Goal: Task Accomplishment & Management: Complete application form

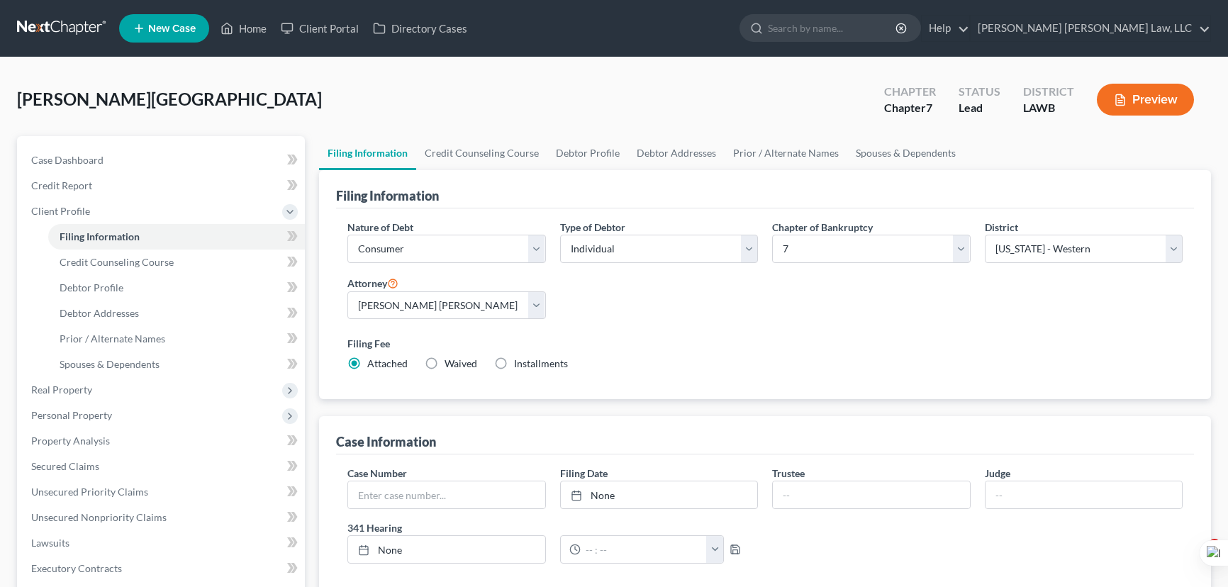
select select "1"
select select "0"
select select "36"
select select "0"
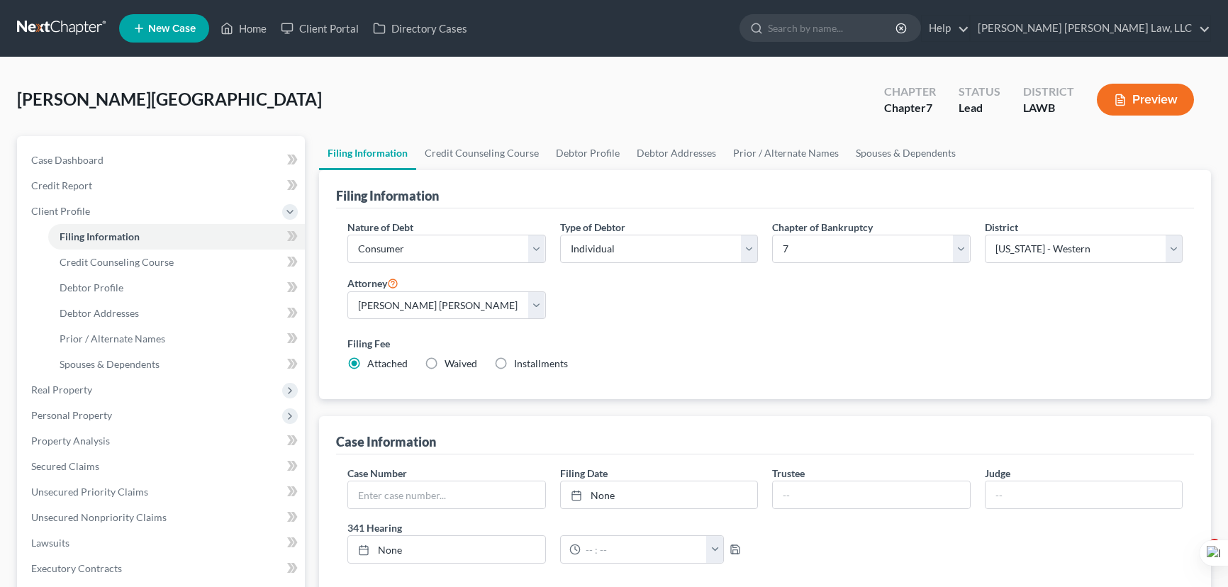
select select "19"
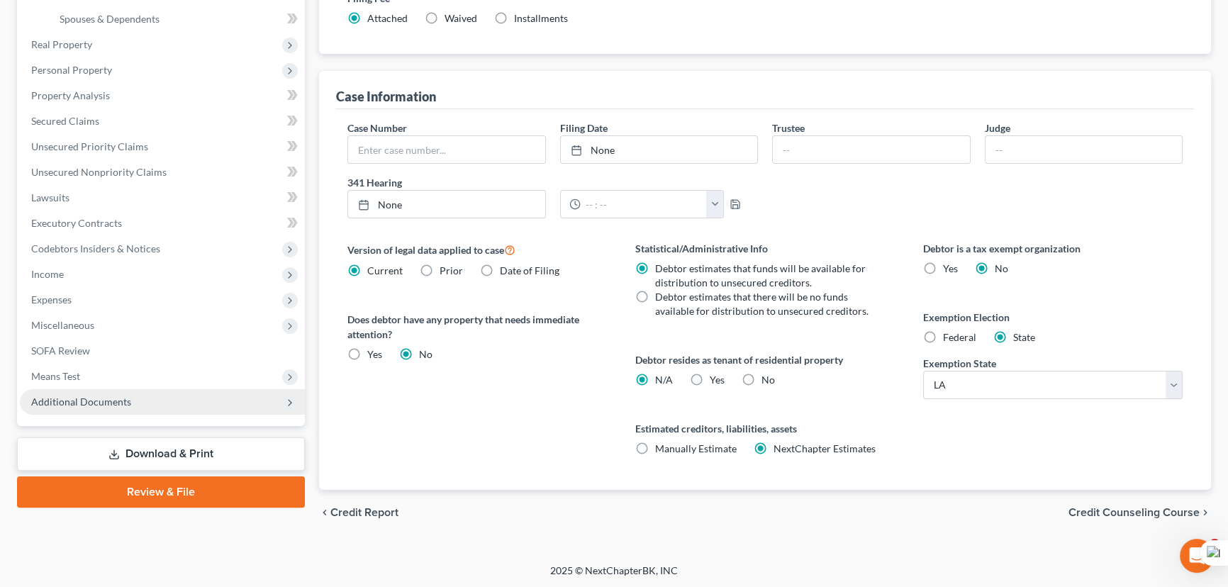
scroll to position [345, 0]
click at [168, 390] on span "Additional Documents" at bounding box center [162, 402] width 285 height 26
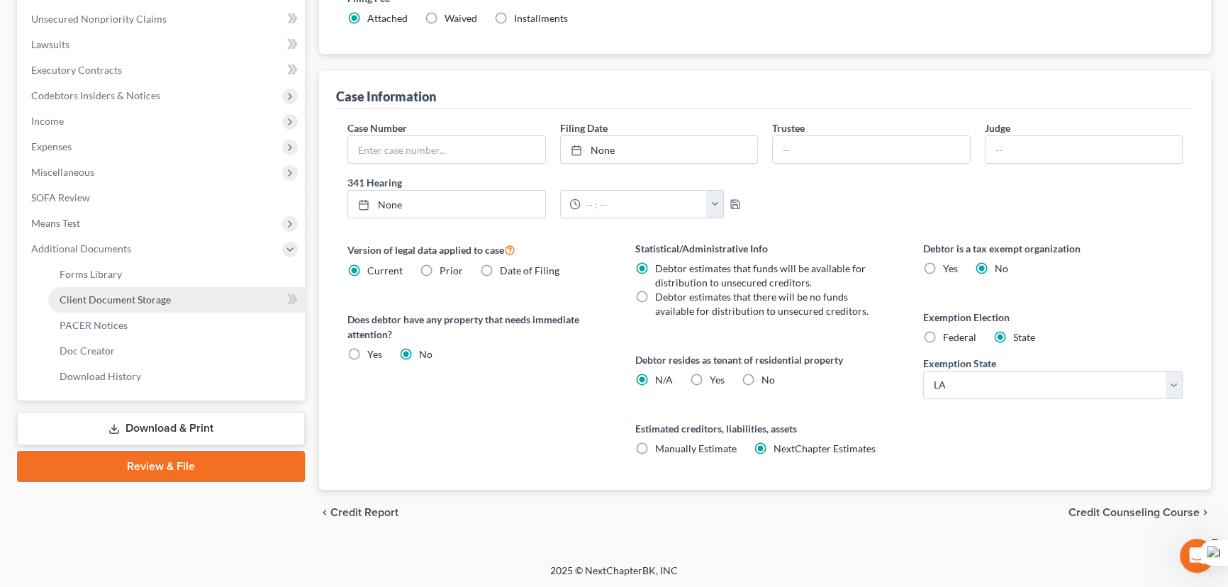
click at [155, 300] on span "Client Document Storage" at bounding box center [115, 299] width 111 height 12
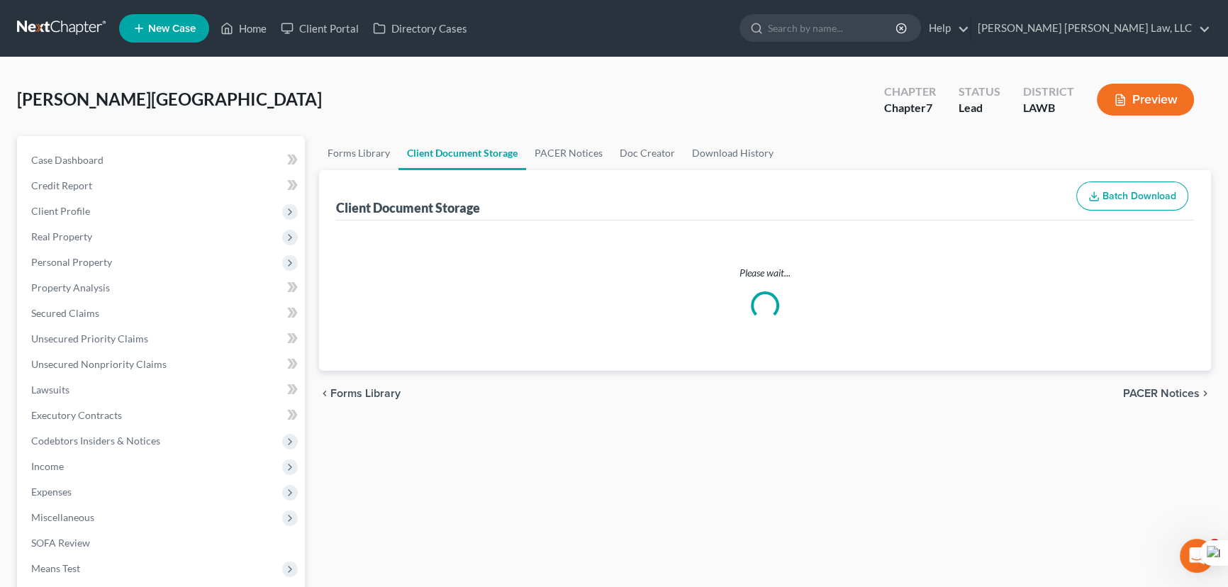
select select "9"
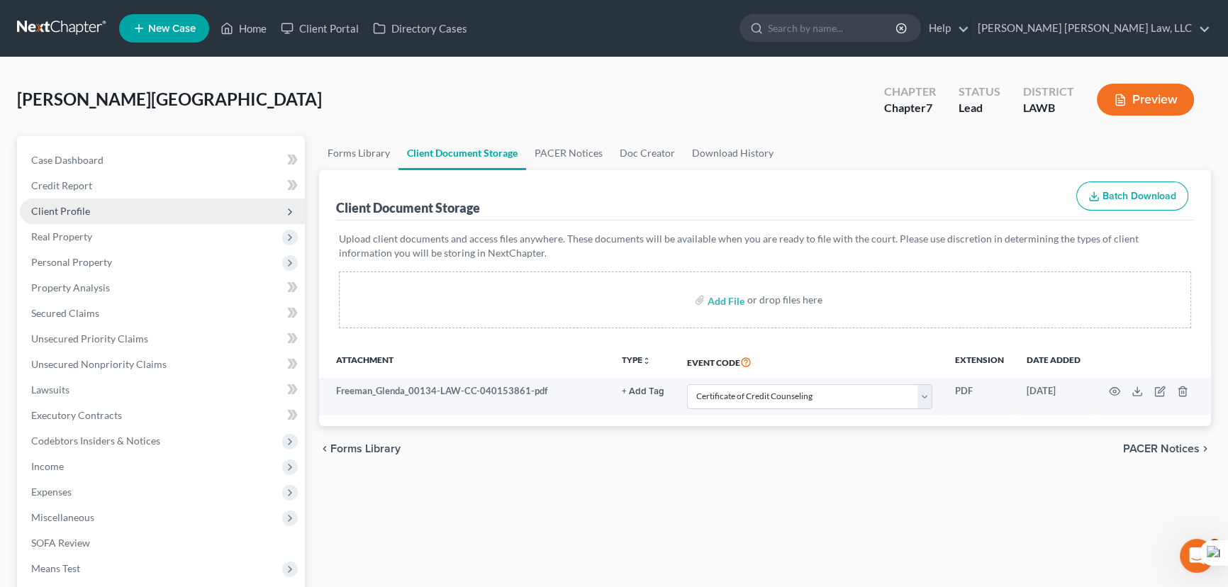
click at [120, 202] on span "Client Profile" at bounding box center [162, 211] width 285 height 26
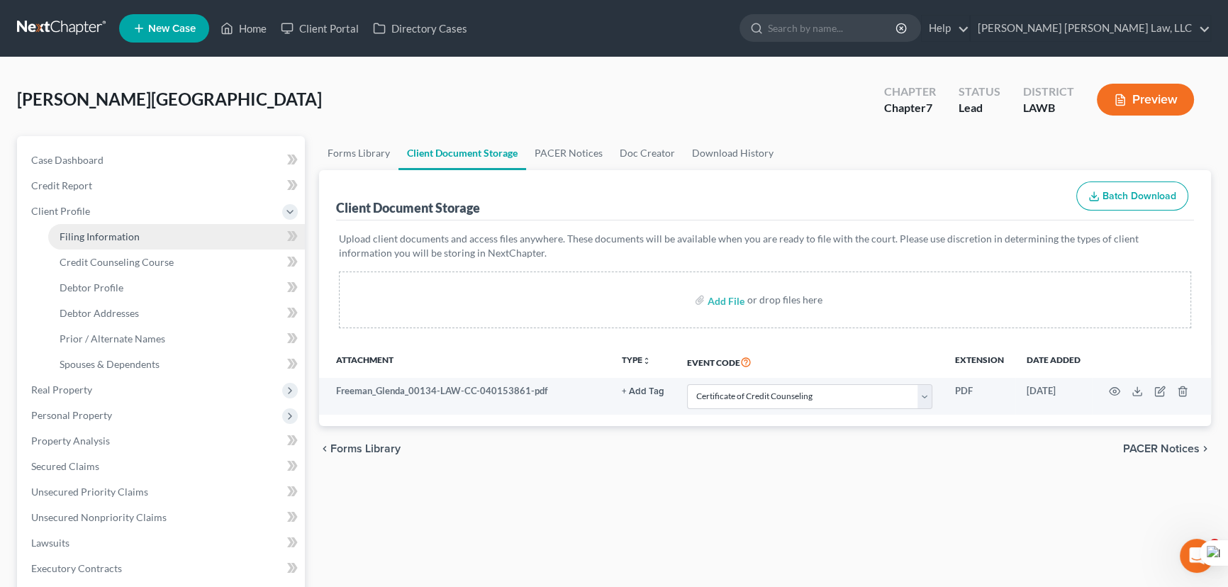
click at [155, 242] on link "Filing Information" at bounding box center [176, 237] width 257 height 26
select select "1"
select select "0"
select select "36"
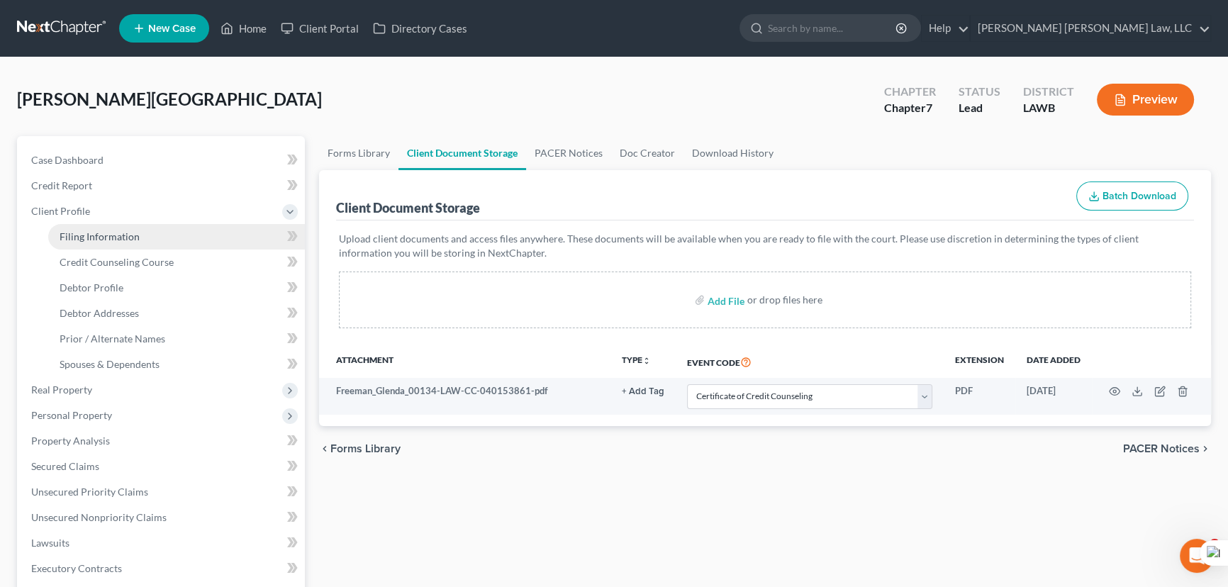
select select "0"
select select "19"
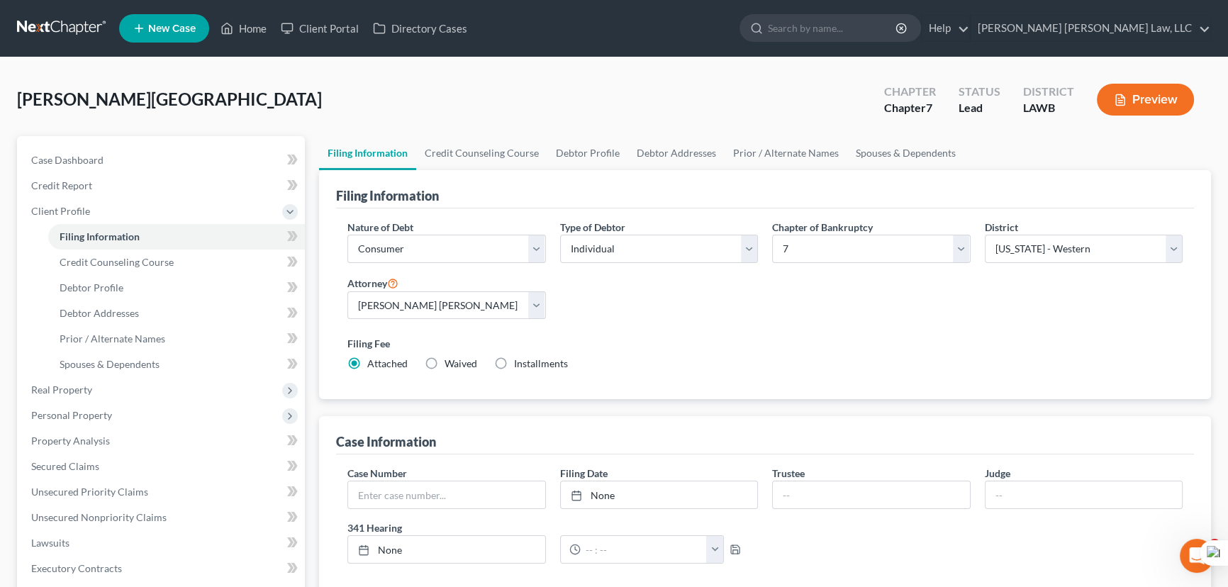
click at [43, 17] on link at bounding box center [62, 29] width 91 height 26
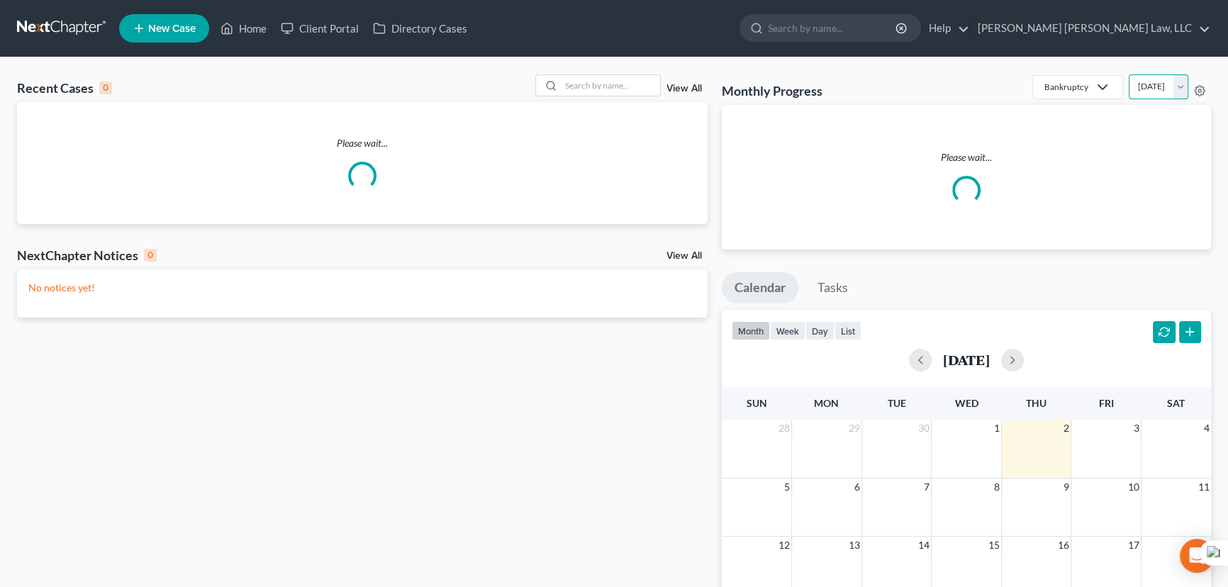
click at [1128, 90] on select "[DATE] [DATE] [DATE] [DATE] [DATE] [DATE] [DATE] [DATE] [DATE] [DATE] [DATE] [D…" at bounding box center [1158, 86] width 60 height 25
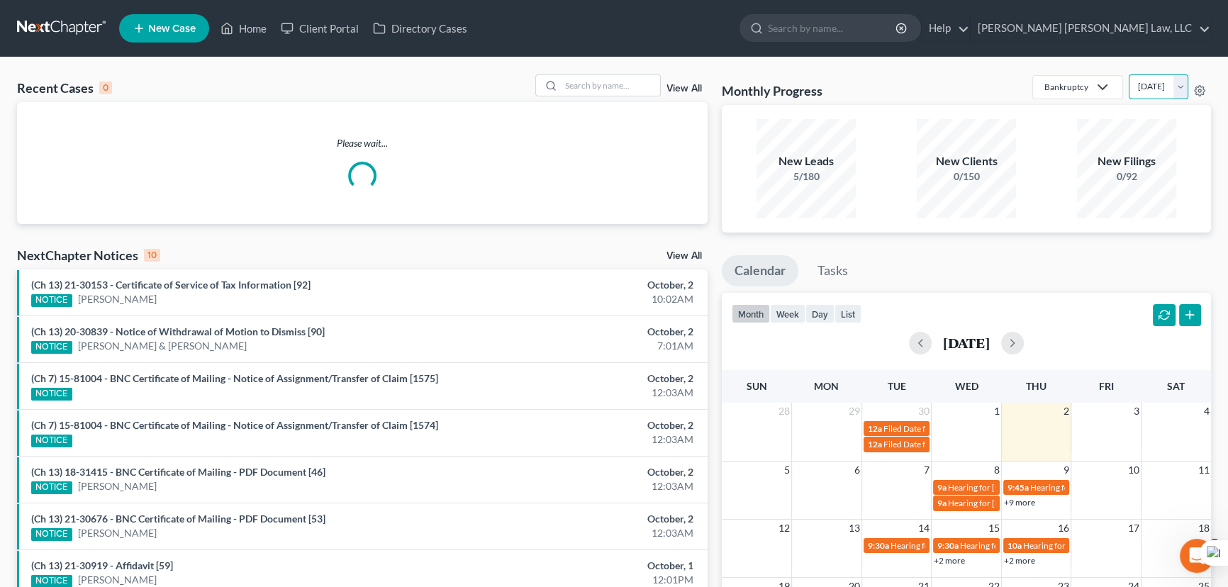
click at [1128, 74] on select "[DATE] [DATE] [DATE] [DATE] [DATE] [DATE] [DATE] [DATE] [DATE] [DATE] [DATE] [D…" at bounding box center [1158, 86] width 60 height 25
click at [1150, 96] on select "[DATE] [DATE] [DATE] [DATE] [DATE] [DATE] [DATE] [DATE] [DATE] [DATE] [DATE] [D…" at bounding box center [1158, 86] width 60 height 25
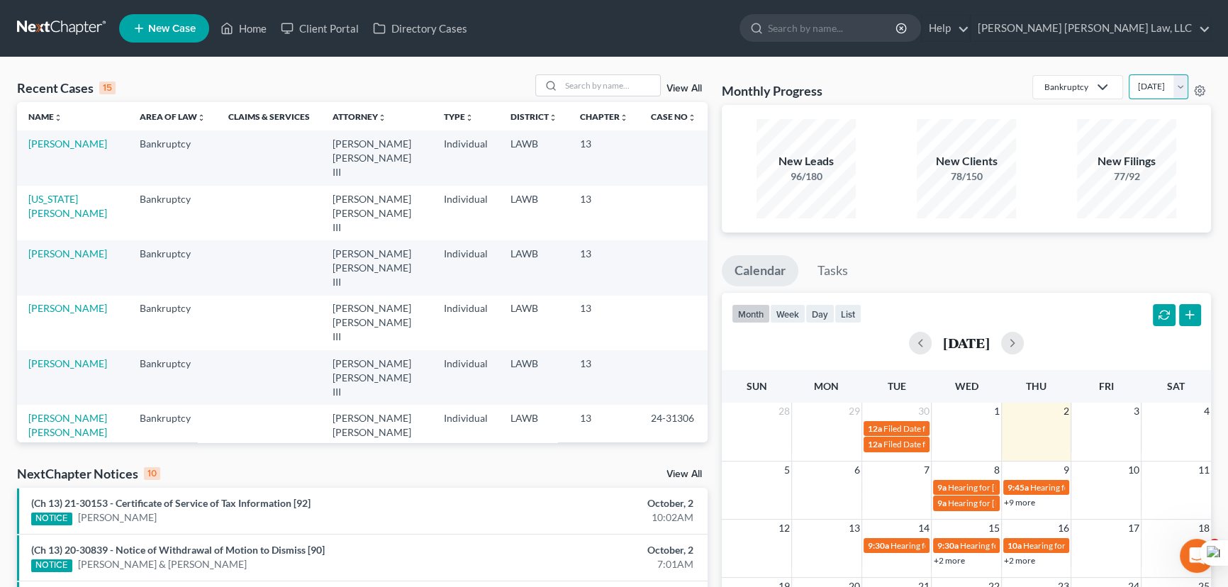
click at [1128, 74] on select "[DATE] [DATE] [DATE] [DATE] [DATE] [DATE] [DATE] [DATE] [DATE] [DATE] [DATE] [D…" at bounding box center [1158, 86] width 60 height 25
click at [1120, 99] on div "Monthly Progress Bankruptcy Bankruptcy Other Personal Injury and Tort Law [DATE…" at bounding box center [965, 89] width 489 height 30
click at [1128, 85] on select "[DATE] [DATE] [DATE] [DATE] [DATE] [DATE] [DATE] [DATE] [DATE] [DATE] [DATE] [D…" at bounding box center [1158, 86] width 60 height 25
click at [1128, 74] on select "[DATE] [DATE] [DATE] [DATE] [DATE] [DATE] [DATE] [DATE] [DATE] [DATE] [DATE] [D…" at bounding box center [1158, 86] width 60 height 25
click at [1144, 88] on select "[DATE] [DATE] [DATE] [DATE] [DATE] [DATE] [DATE] [DATE] [DATE] [DATE] [DATE] [D…" at bounding box center [1158, 86] width 60 height 25
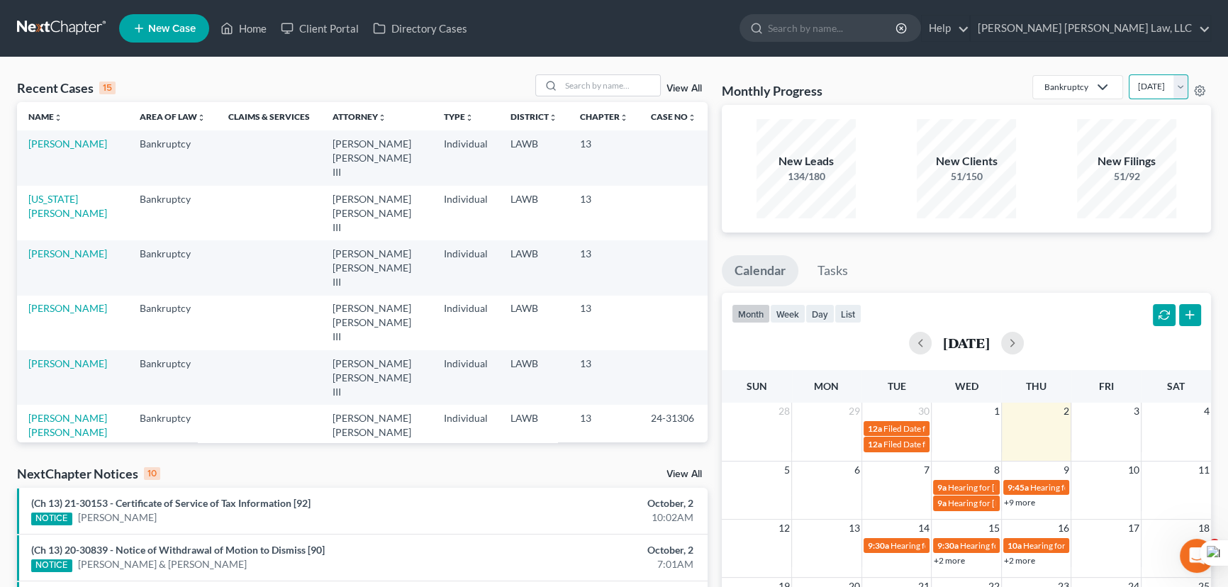
select select "1"
click at [1128, 74] on select "[DATE] [DATE] [DATE] [DATE] [DATE] [DATE] [DATE] [DATE] [DATE] [DATE] [DATE] [D…" at bounding box center [1158, 86] width 60 height 25
